Goal: Information Seeking & Learning: Learn about a topic

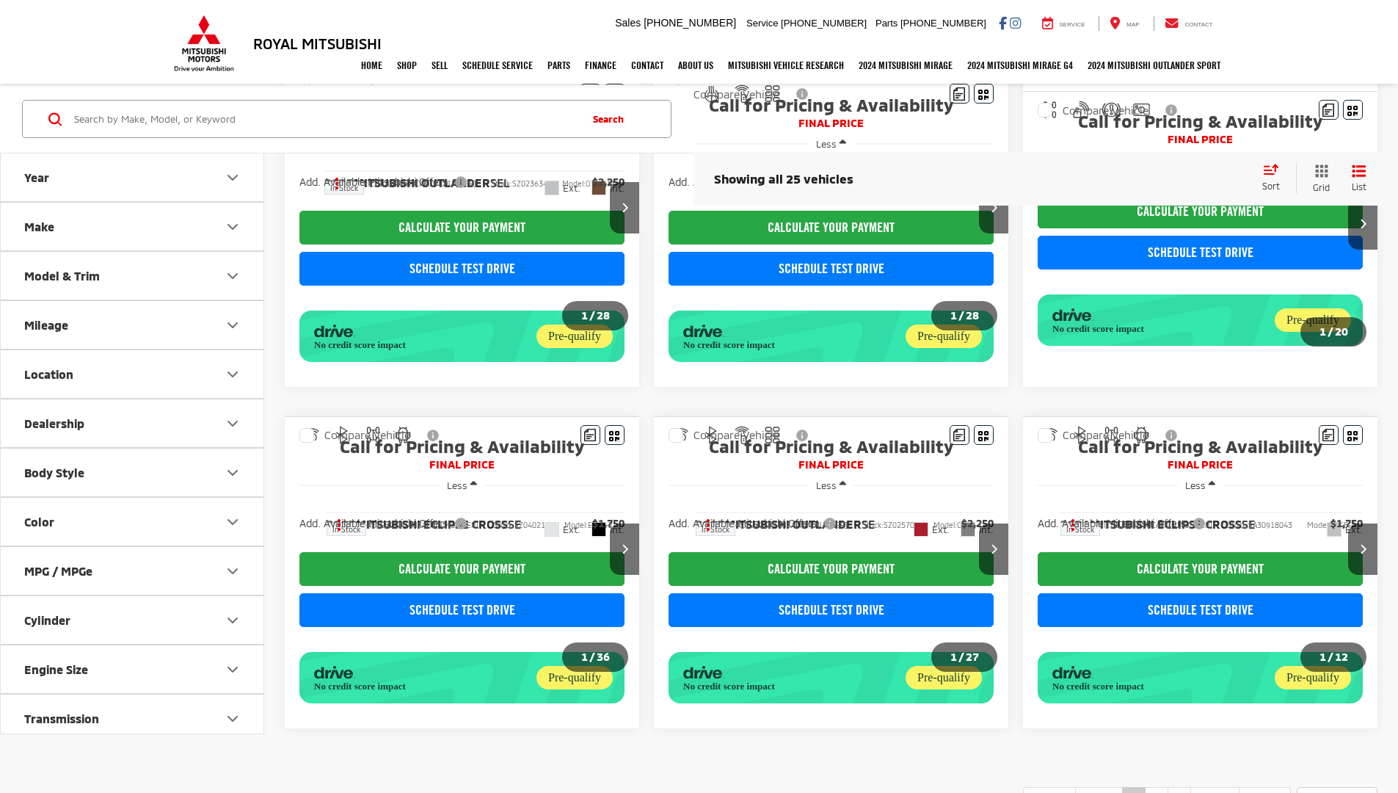
scroll to position [840, 0]
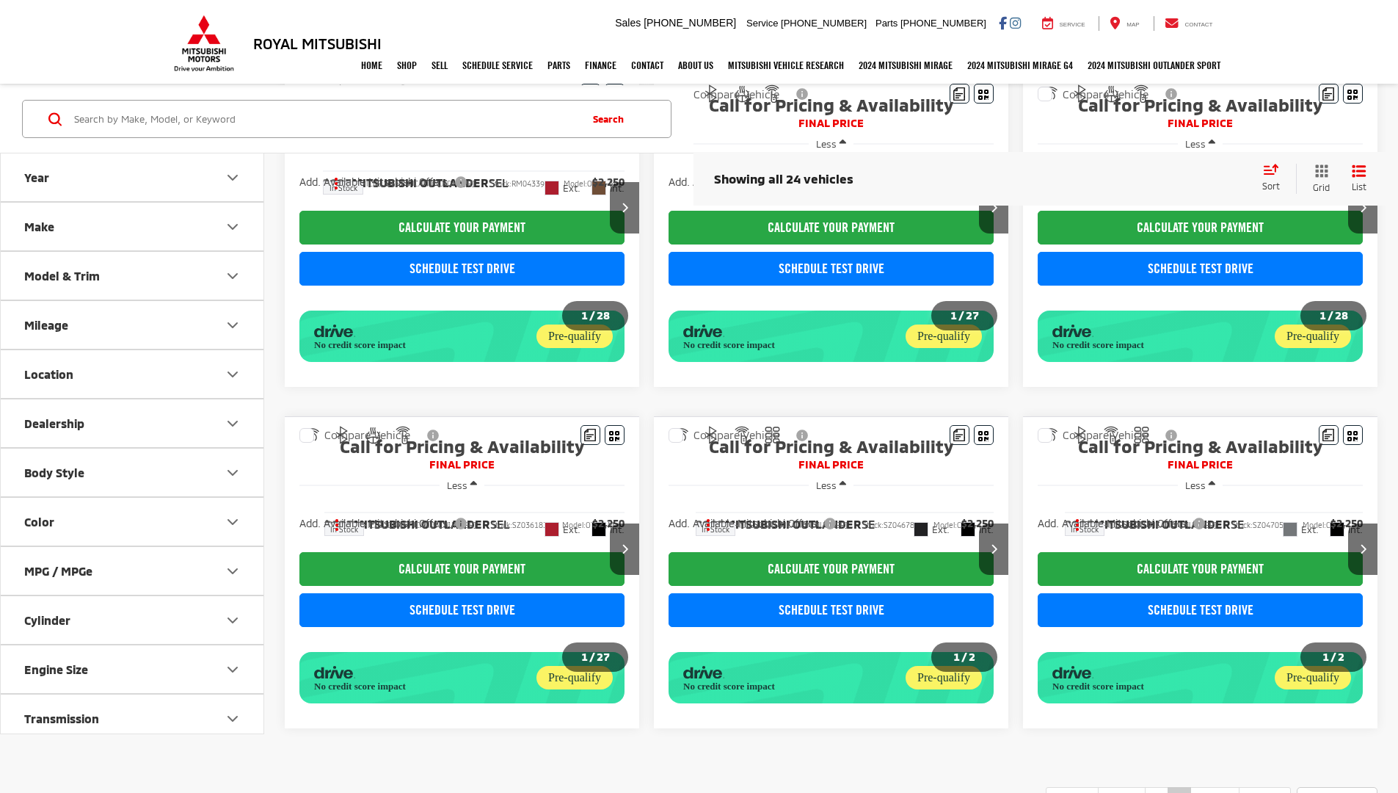
scroll to position [840, 0]
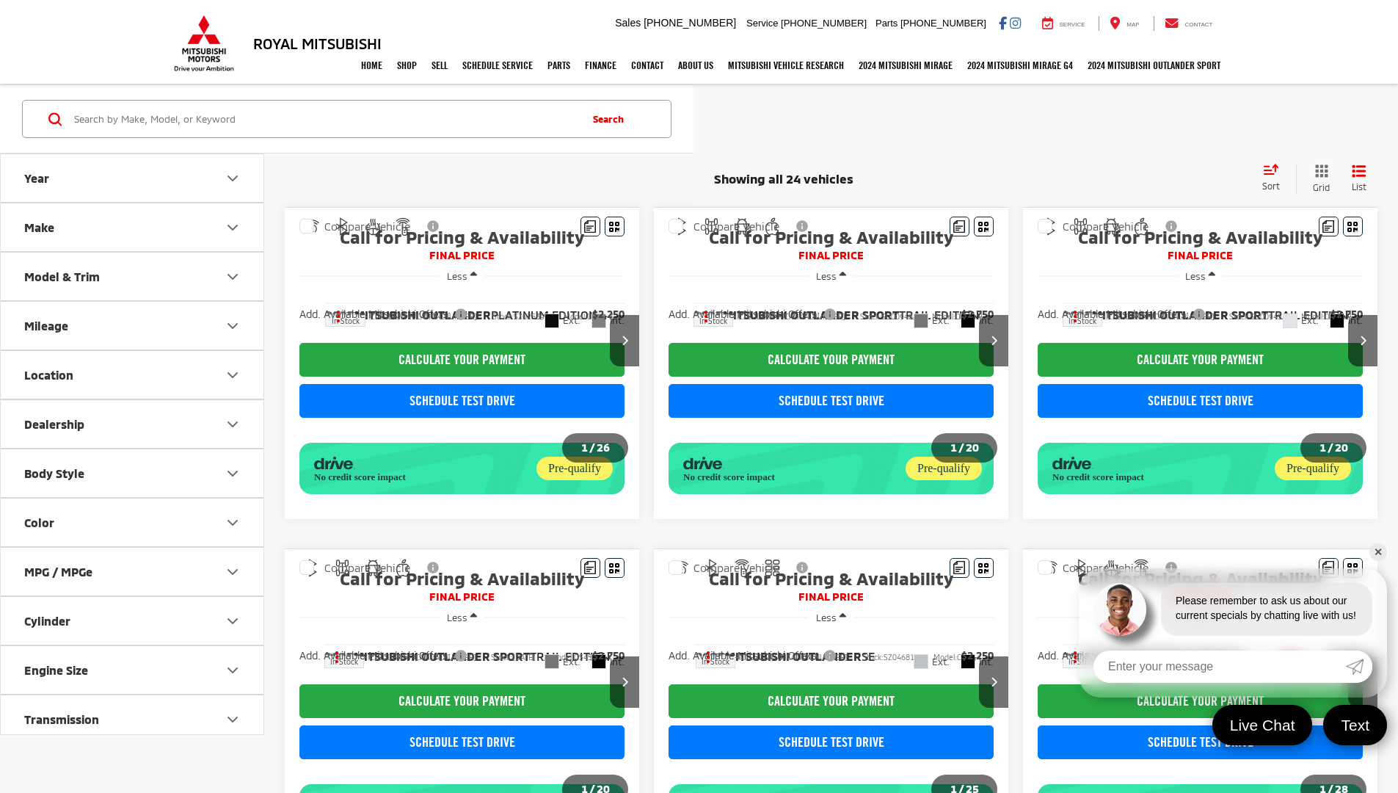
scroll to position [840, 0]
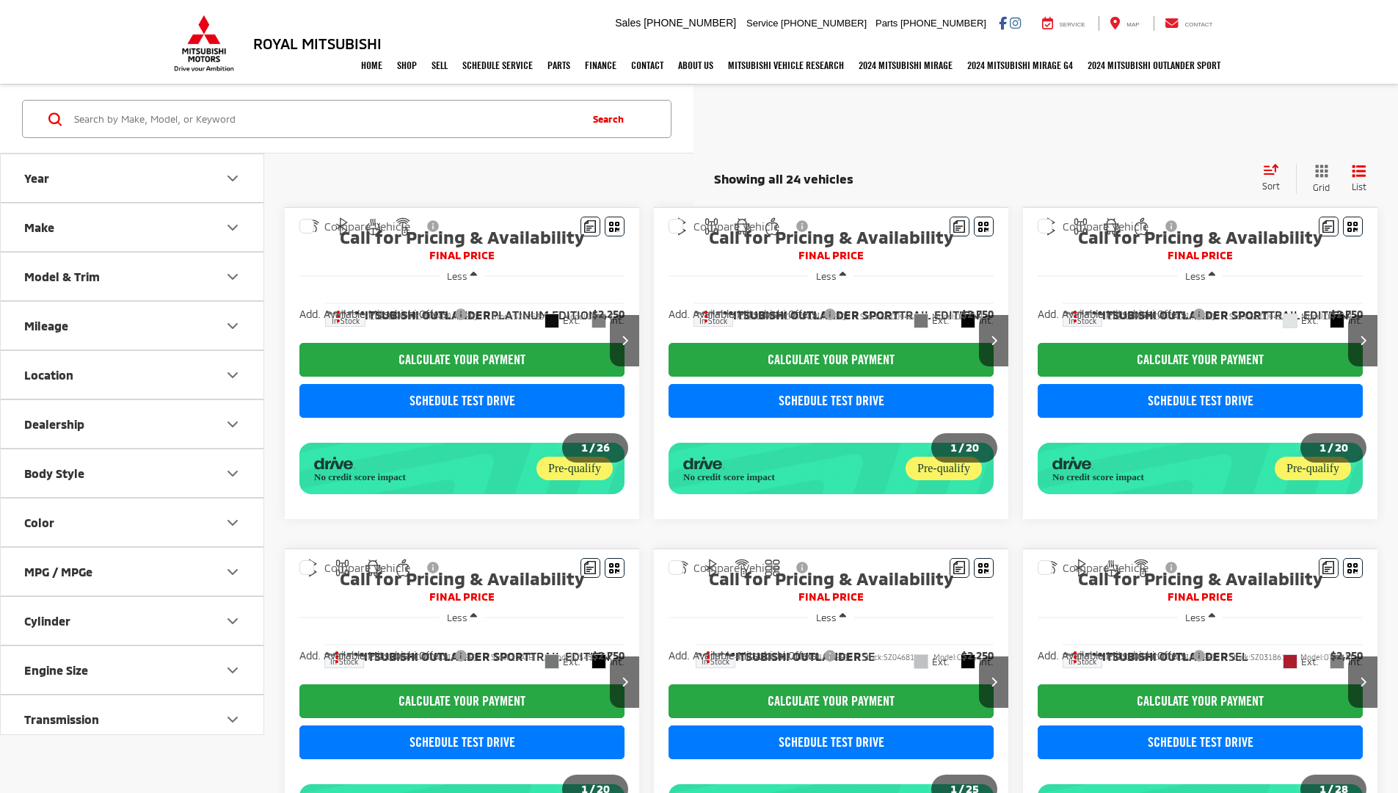
scroll to position [840, 0]
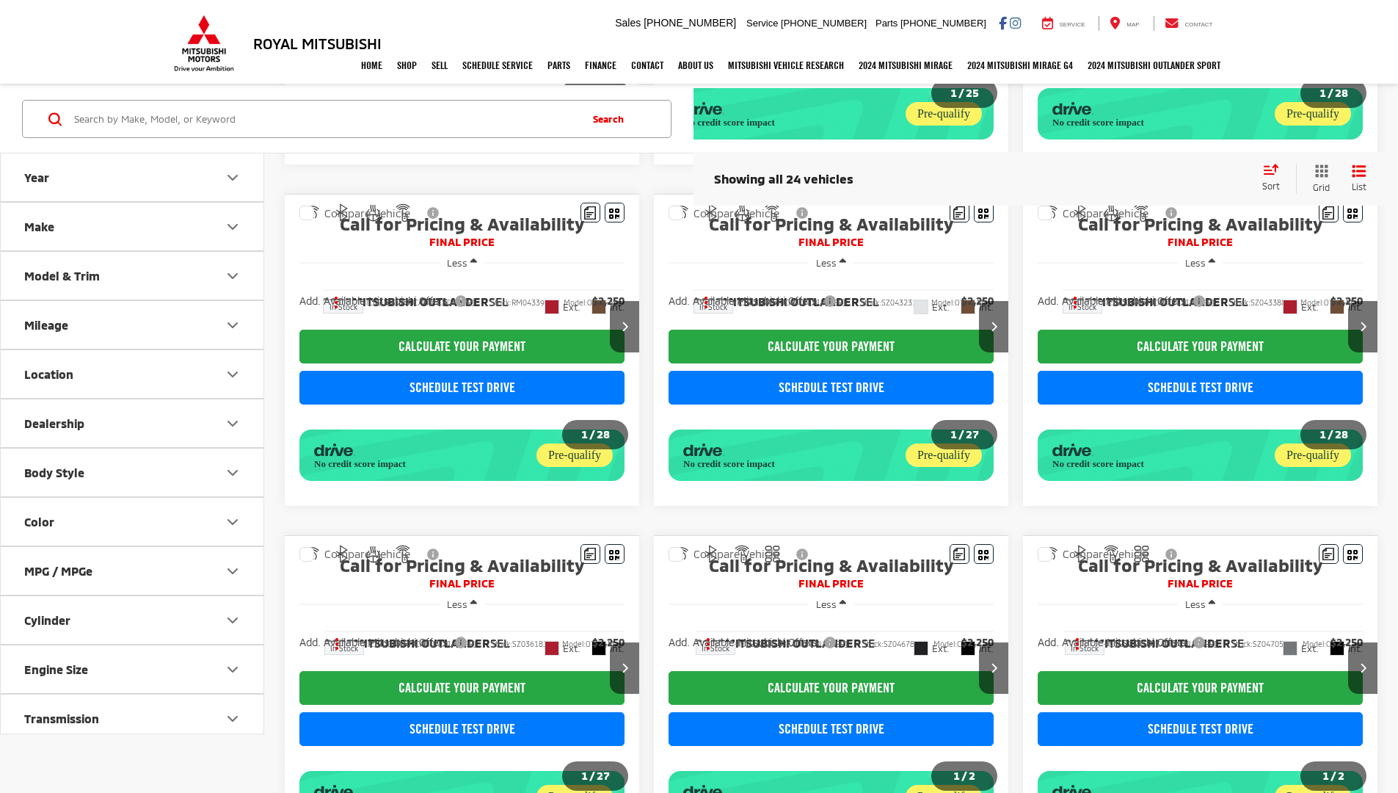
scroll to position [840, 0]
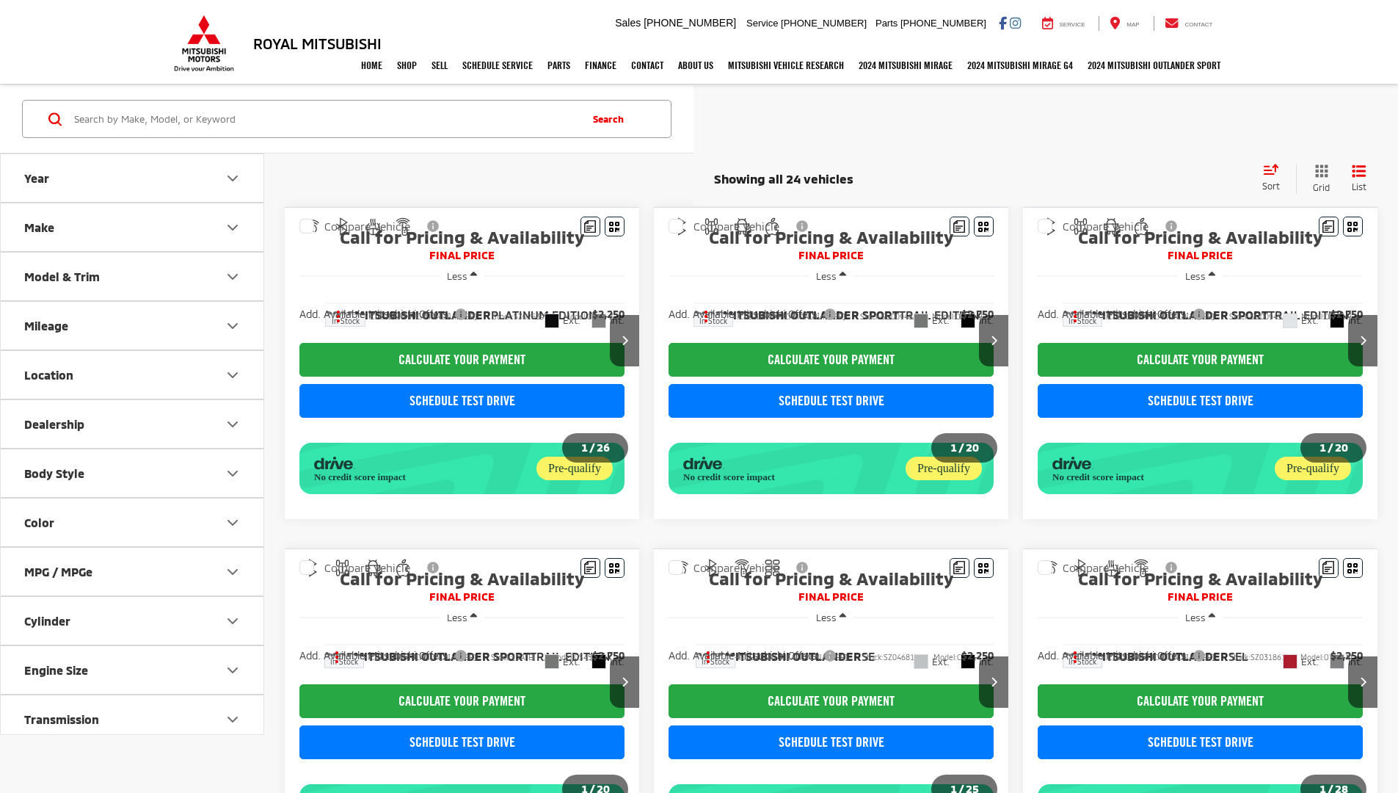
scroll to position [840, 0]
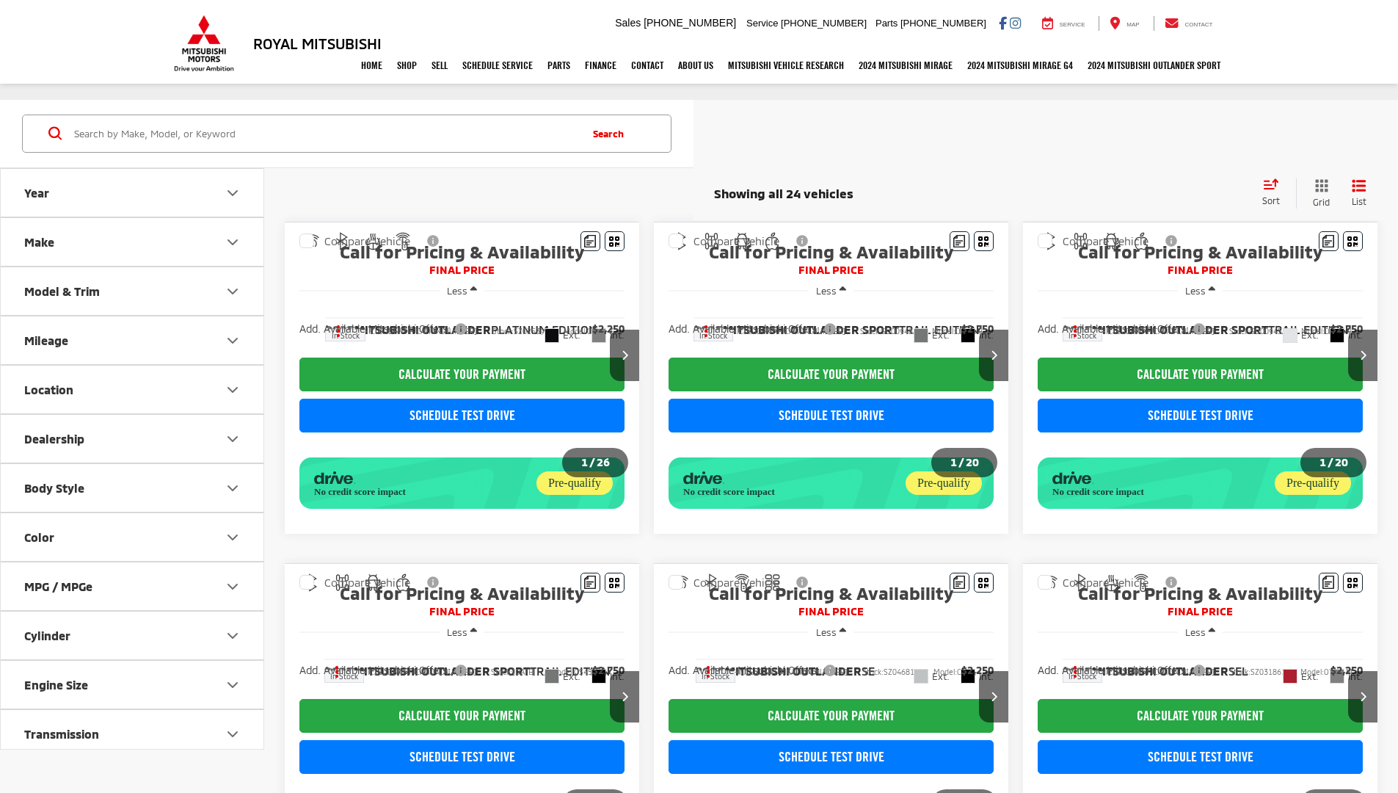
scroll to position [840, 0]
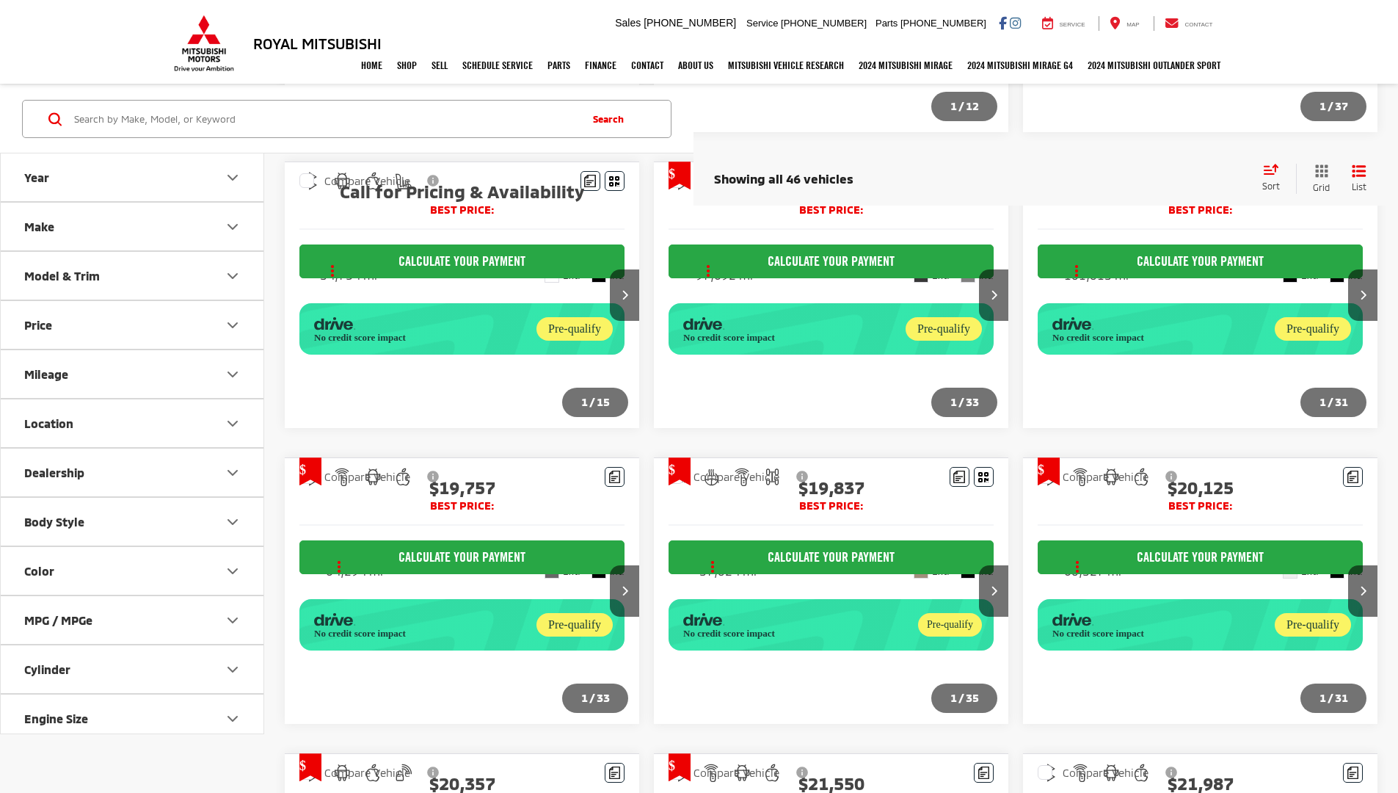
scroll to position [1256, 0]
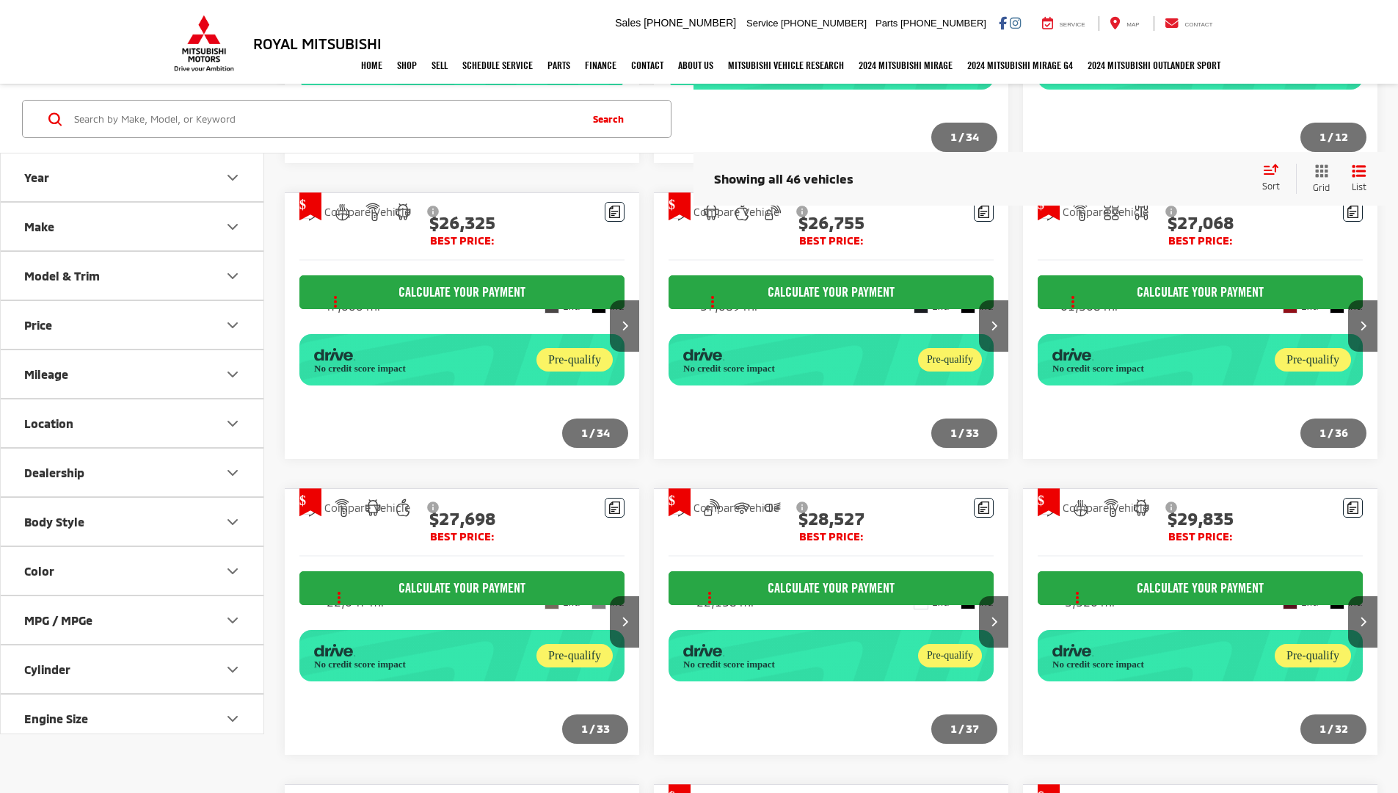
scroll to position [1205, 0]
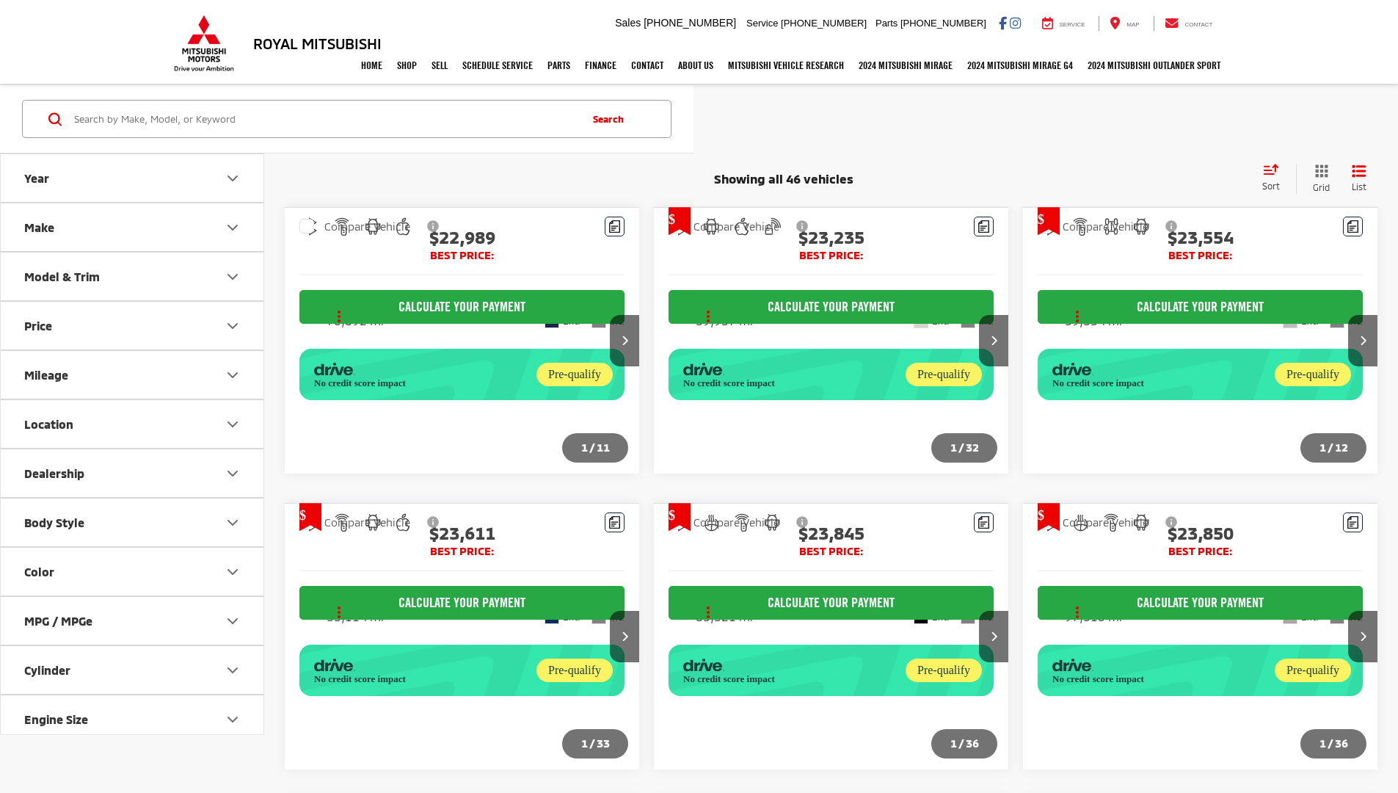
scroll to position [1205, 0]
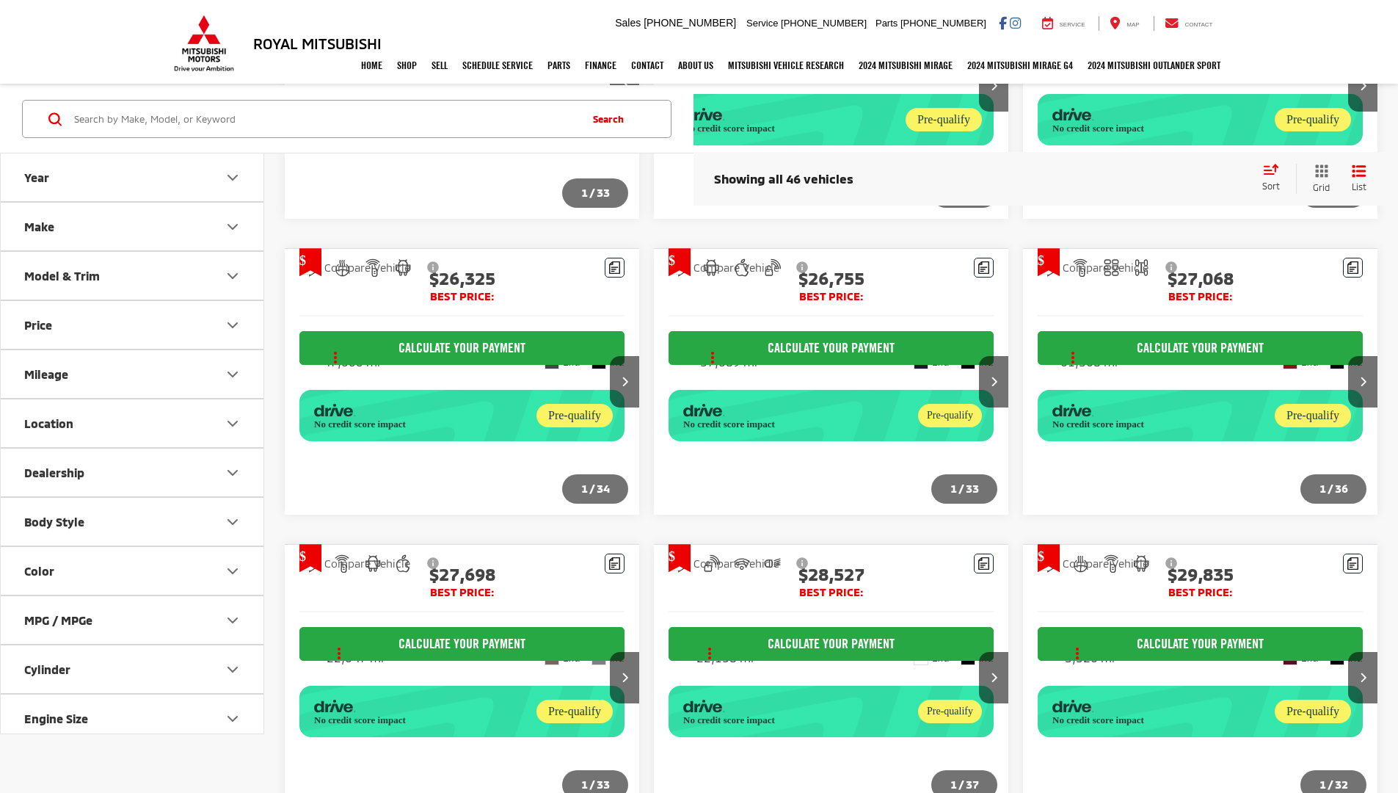
scroll to position [1205, 0]
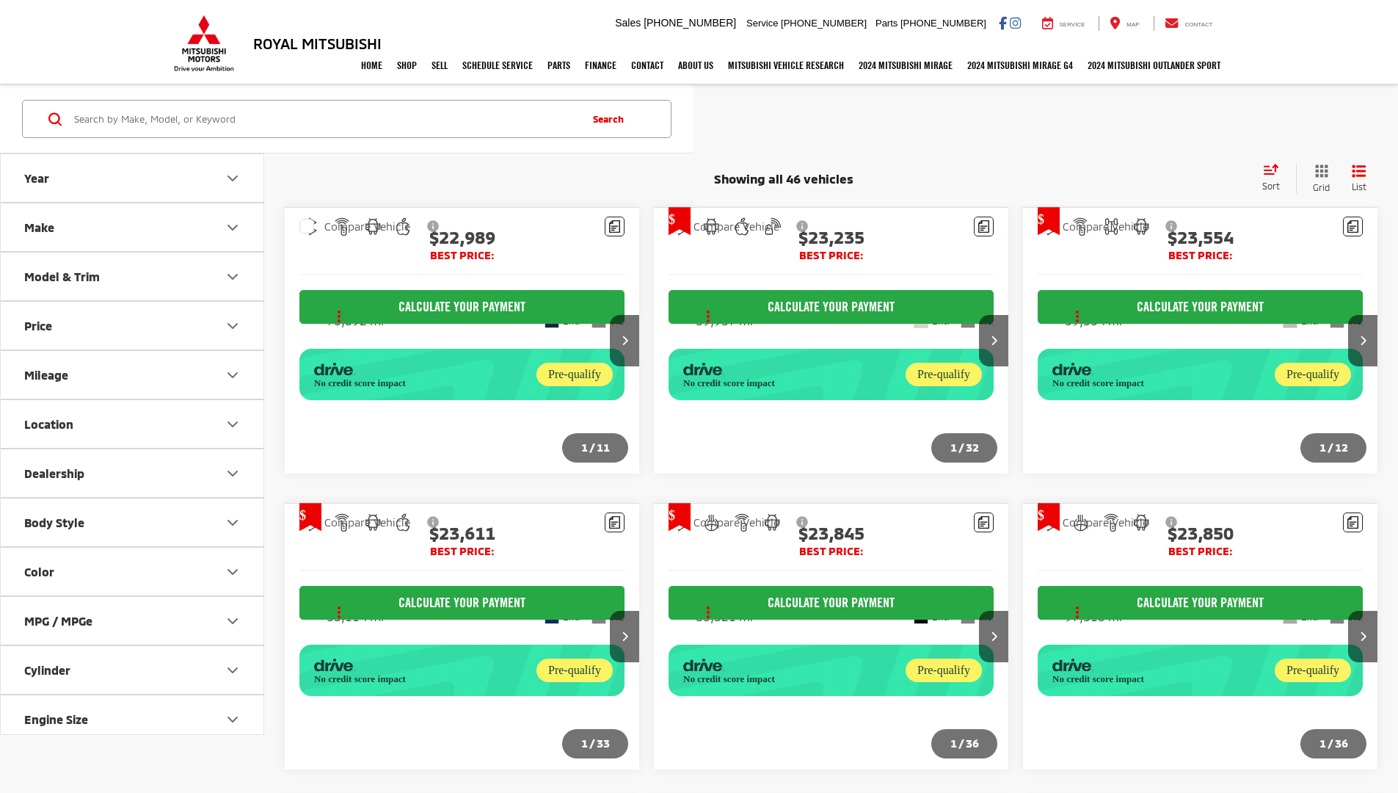
scroll to position [1142, 0]
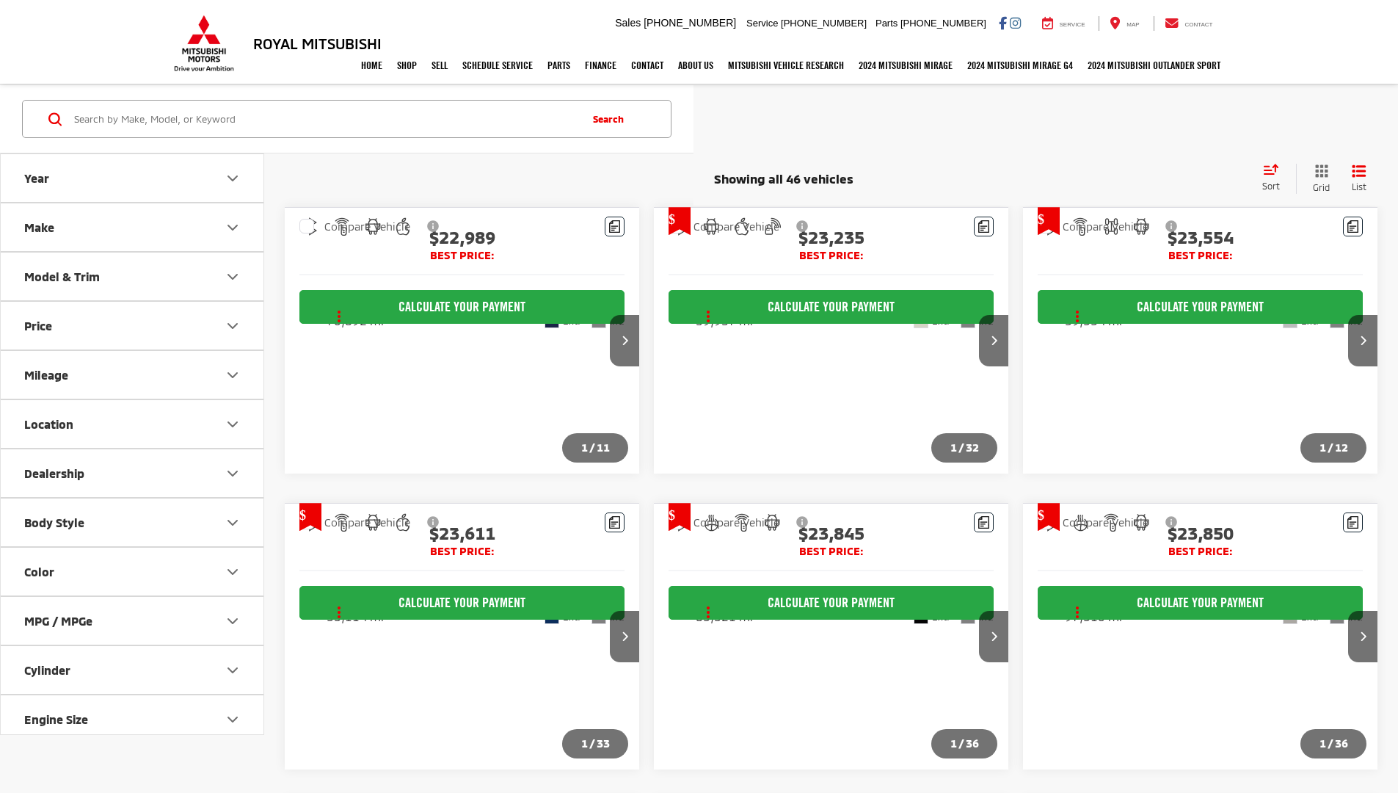
scroll to position [1205, 0]
